Goal: Information Seeking & Learning: Learn about a topic

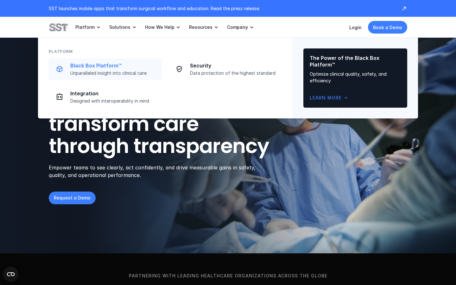
click at [102, 68] on p "Black Box Platform™" at bounding box center [114, 65] width 88 height 7
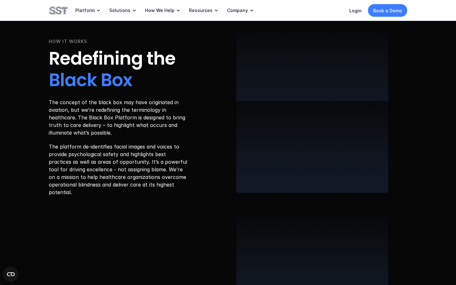
scroll to position [979, 0]
click at [148, 120] on p "The concept of the black box may have originated in aviation, but we’re redefin…" at bounding box center [119, 117] width 140 height 38
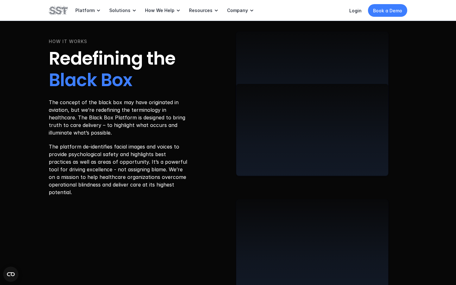
scroll to position [996, 0]
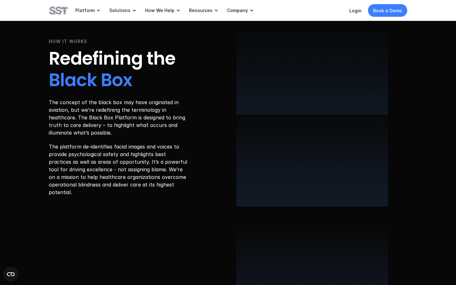
click at [151, 163] on p "The platform de-identifies facial images and voices to provide psychological sa…" at bounding box center [119, 169] width 140 height 53
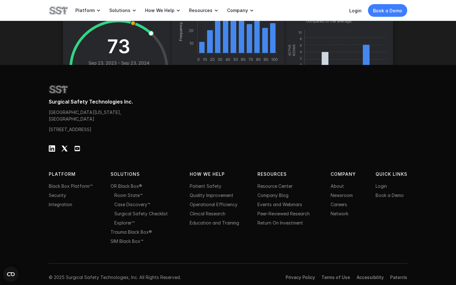
scroll to position [1997, 0]
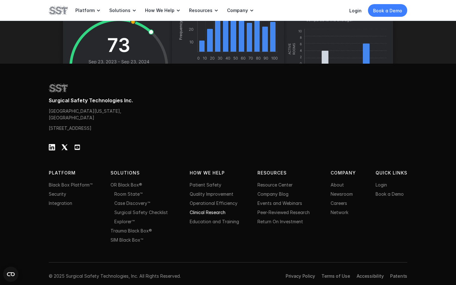
click at [210, 213] on link "Clinical Research" at bounding box center [208, 211] width 36 height 5
click at [201, 212] on link "Clinical Research" at bounding box center [208, 211] width 36 height 5
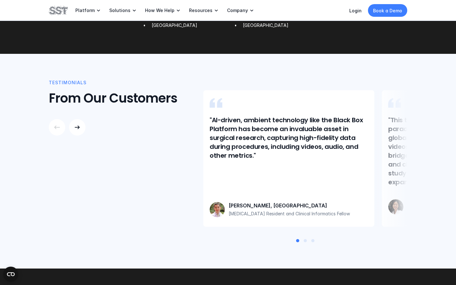
scroll to position [517, 0]
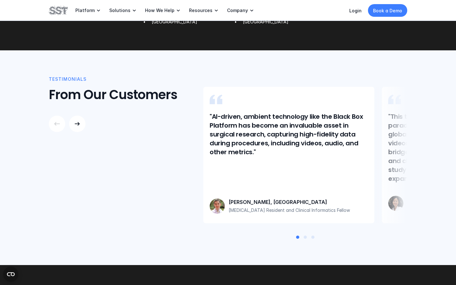
click at [399, 152] on div at bounding box center [390, 155] width 33 height 136
click at [79, 124] on use at bounding box center [77, 123] width 5 height 3
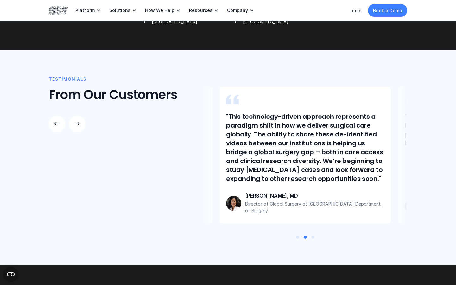
click at [79, 124] on use at bounding box center [77, 123] width 5 height 3
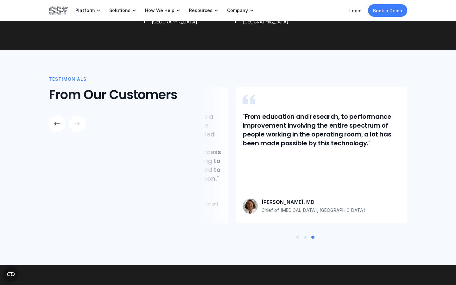
click at [79, 124] on use at bounding box center [77, 123] width 5 height 3
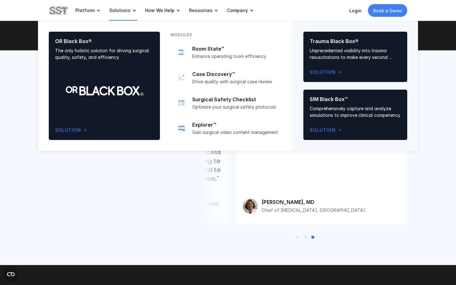
click at [120, 10] on p "Solutions" at bounding box center [119, 11] width 21 height 6
